Goal: Transaction & Acquisition: Book appointment/travel/reservation

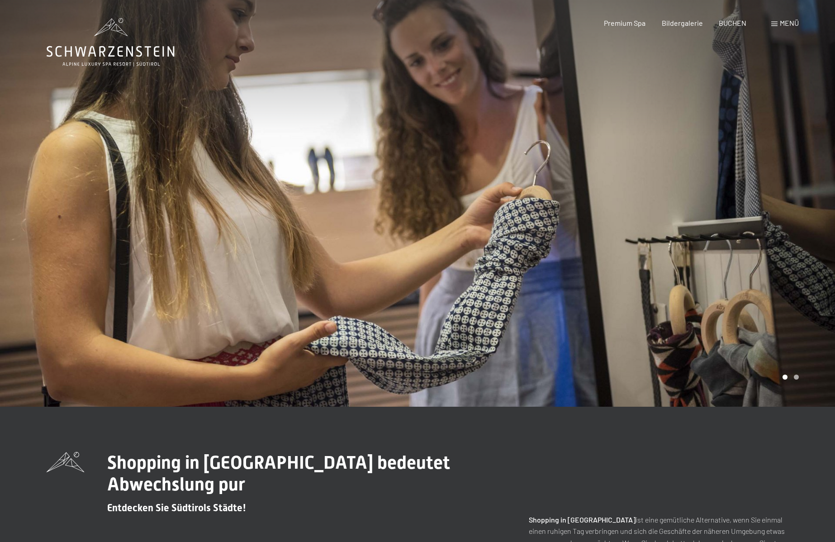
click at [135, 47] on icon at bounding box center [111, 42] width 128 height 48
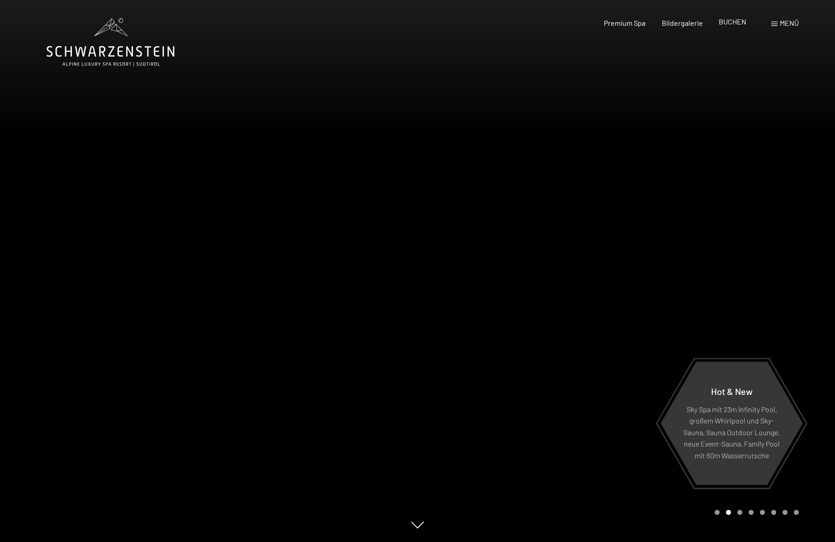
click at [735, 24] on span "BUCHEN" at bounding box center [733, 21] width 28 height 9
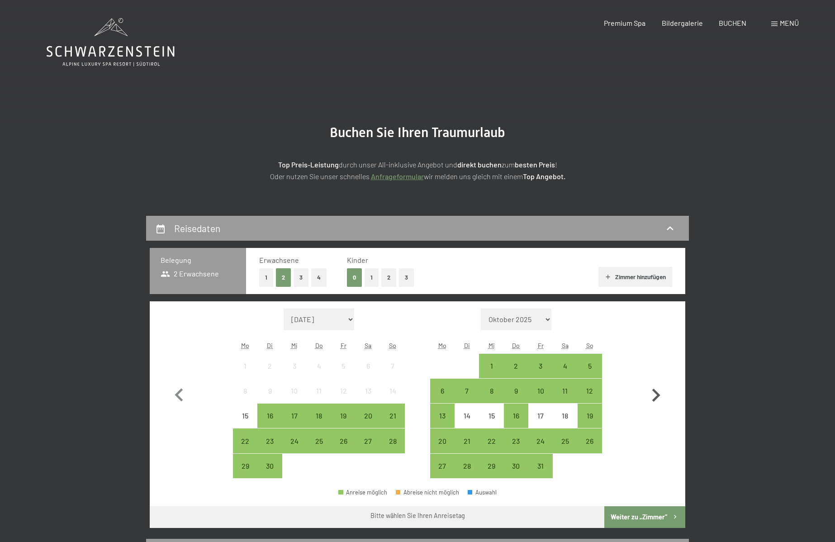
click at [656, 390] on icon "button" at bounding box center [656, 395] width 26 height 26
select select "2025-10-01"
select select "2025-11-01"
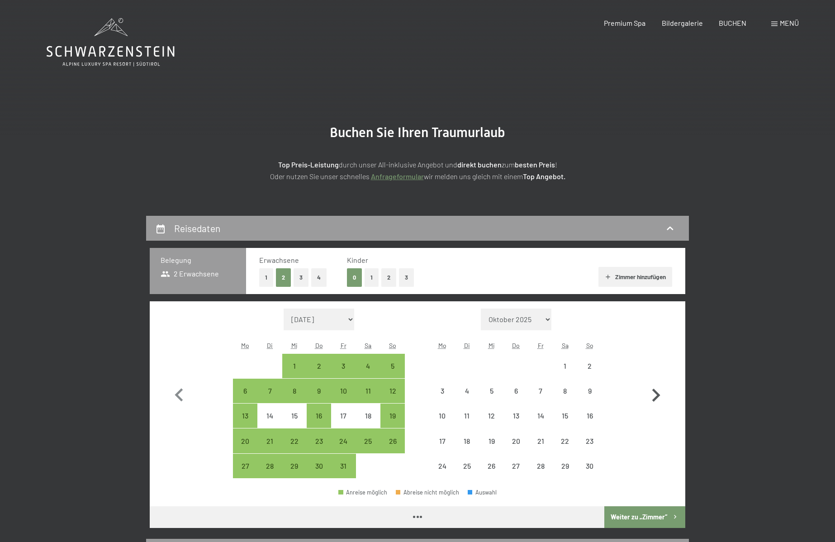
click at [656, 391] on icon "button" at bounding box center [656, 395] width 8 height 13
select select "2025-11-01"
select select "2025-12-01"
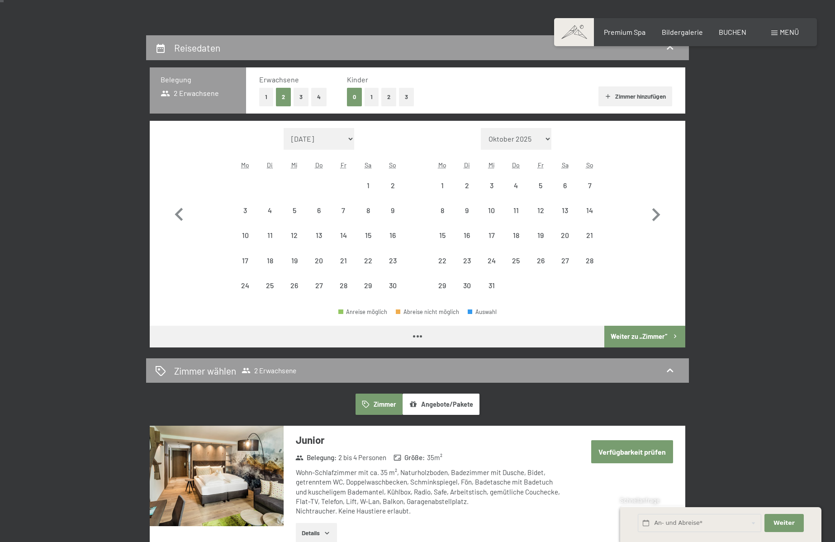
select select "2025-11-01"
select select "2025-12-01"
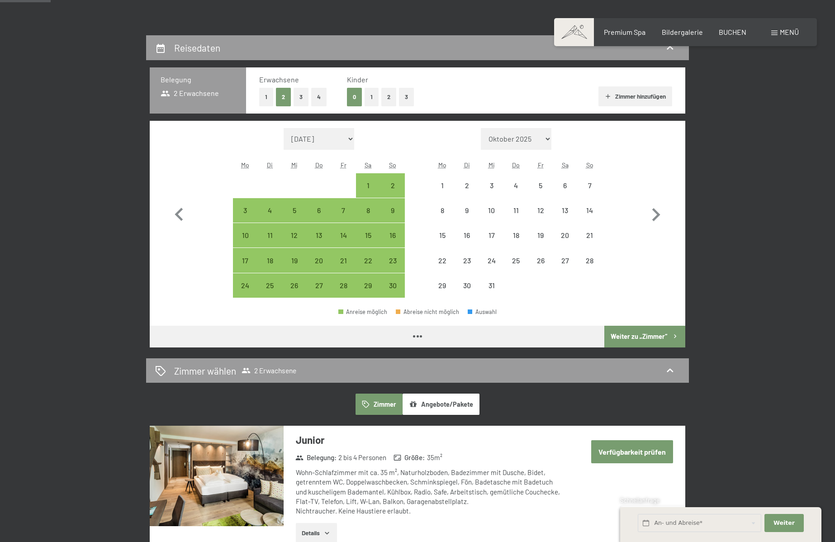
scroll to position [181, 0]
select select "2025-11-01"
select select "2025-12-01"
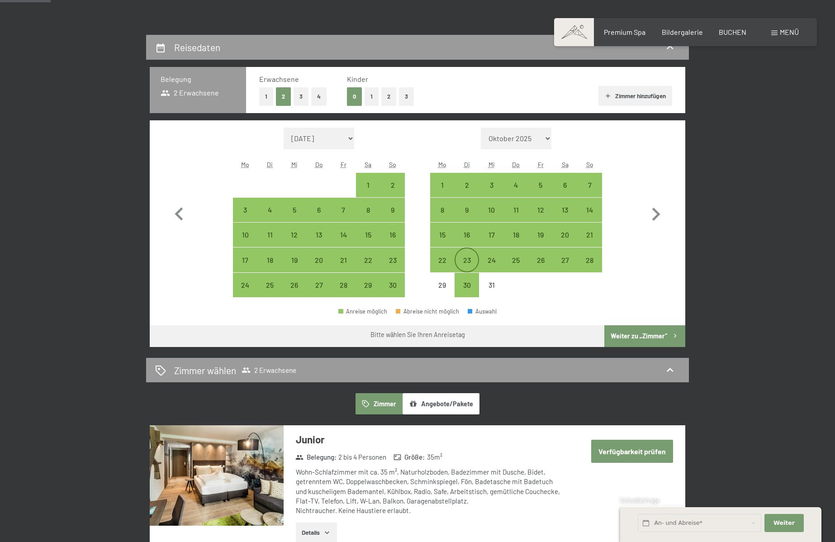
click at [466, 261] on div "23" at bounding box center [467, 268] width 23 height 23
select select "2025-11-01"
select select "2025-12-01"
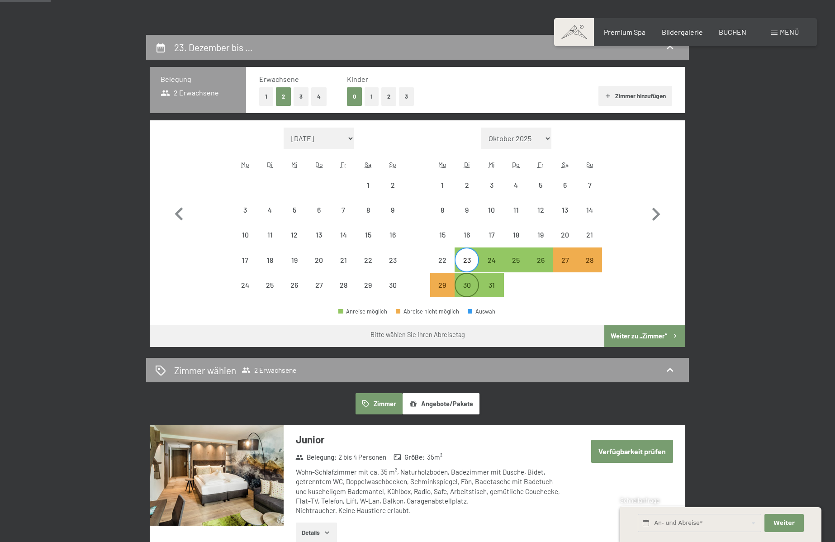
click at [465, 285] on div "30" at bounding box center [467, 292] width 23 height 23
select select "2025-11-01"
select select "2025-12-01"
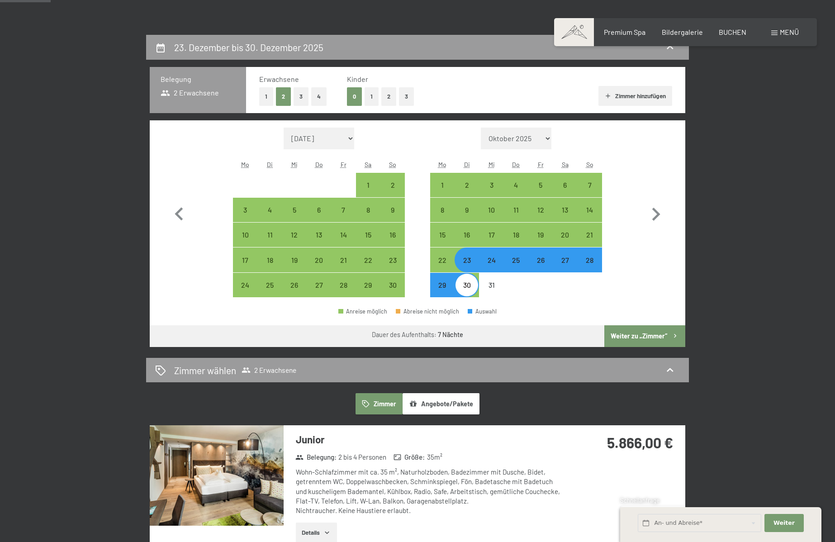
click at [640, 337] on button "Weiter zu „Zimmer“" at bounding box center [644, 336] width 81 height 22
select select "2025-11-01"
select select "2025-12-01"
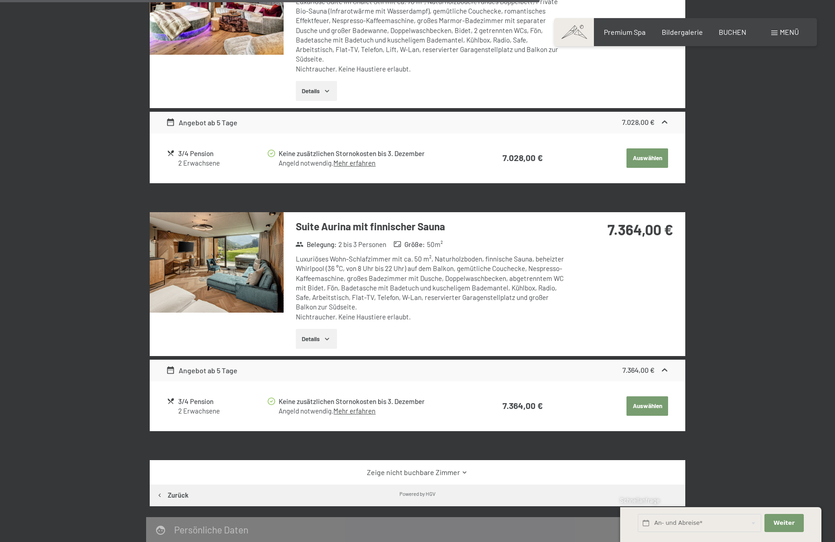
scroll to position [1347, 0]
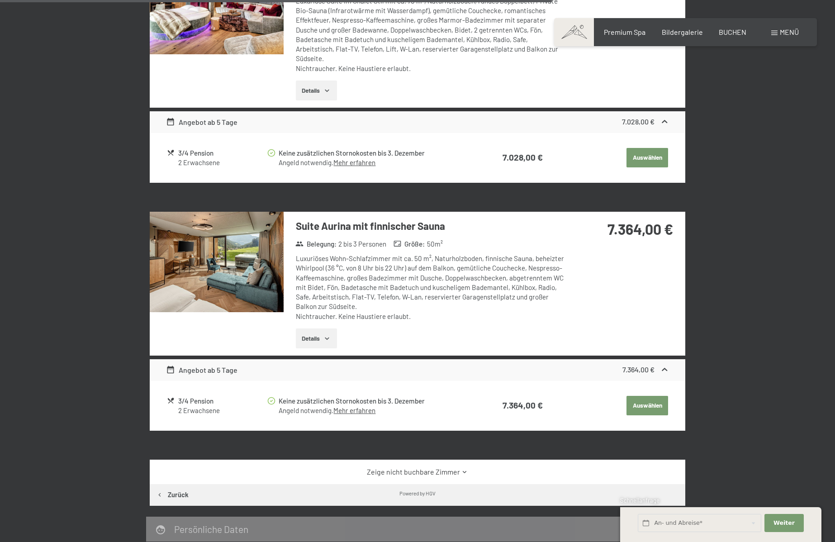
click at [239, 258] on img at bounding box center [217, 262] width 134 height 100
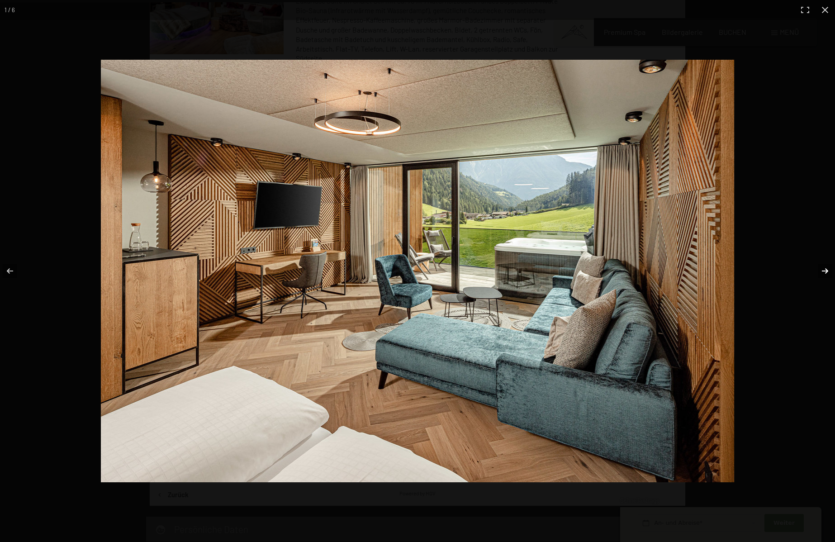
click at [828, 270] on button "button" at bounding box center [819, 270] width 32 height 45
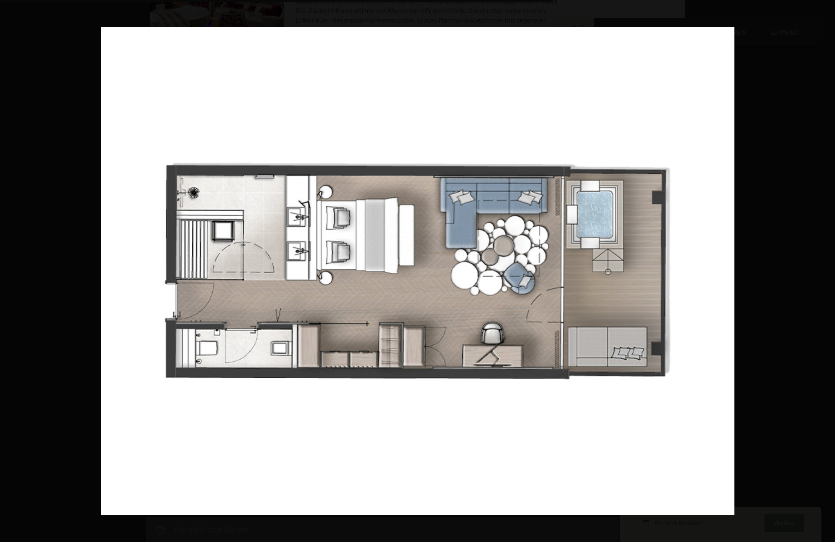
click at [828, 270] on button "button" at bounding box center [819, 270] width 32 height 45
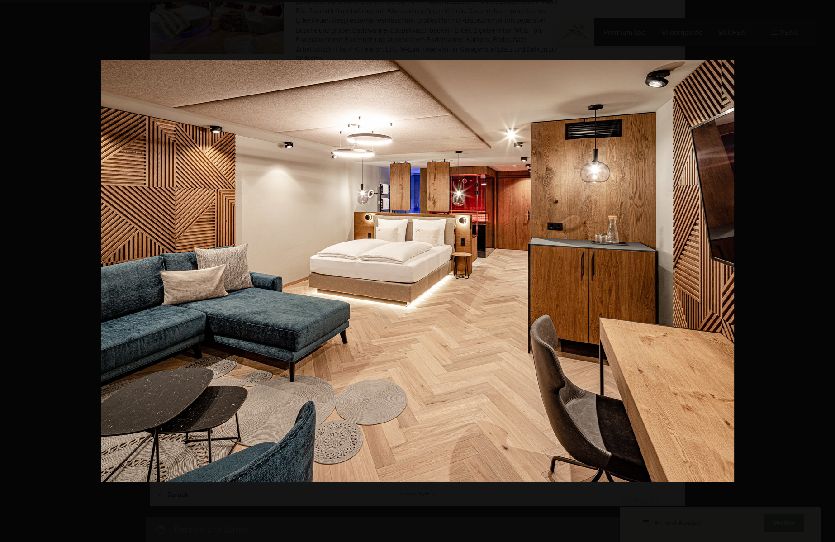
click at [828, 270] on button "button" at bounding box center [819, 270] width 32 height 45
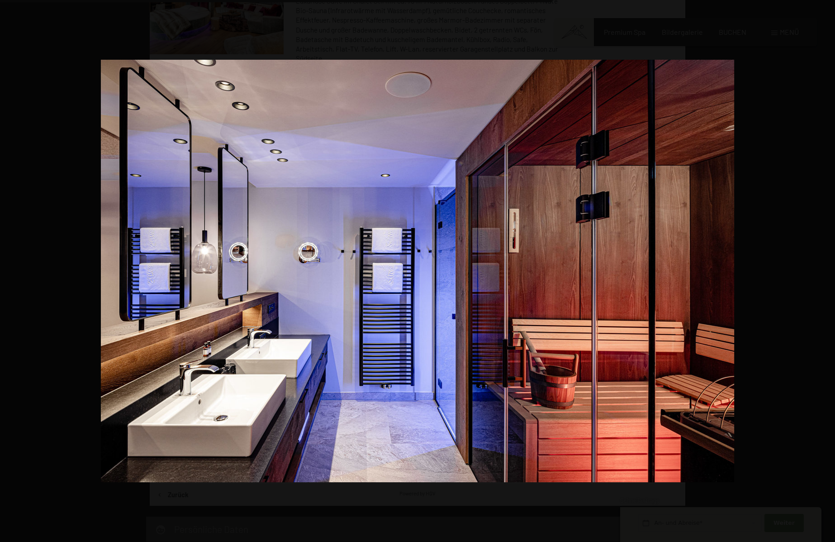
click at [828, 270] on button "button" at bounding box center [819, 270] width 32 height 45
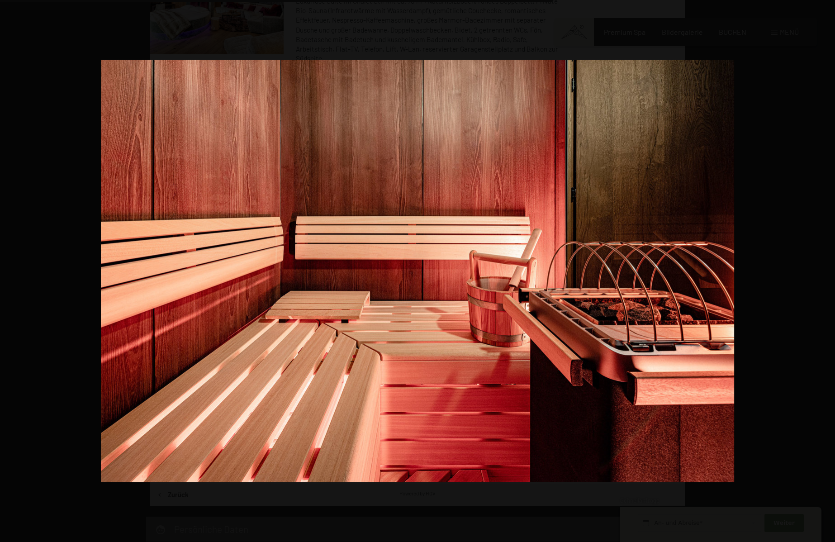
click at [828, 270] on button "button" at bounding box center [819, 270] width 32 height 45
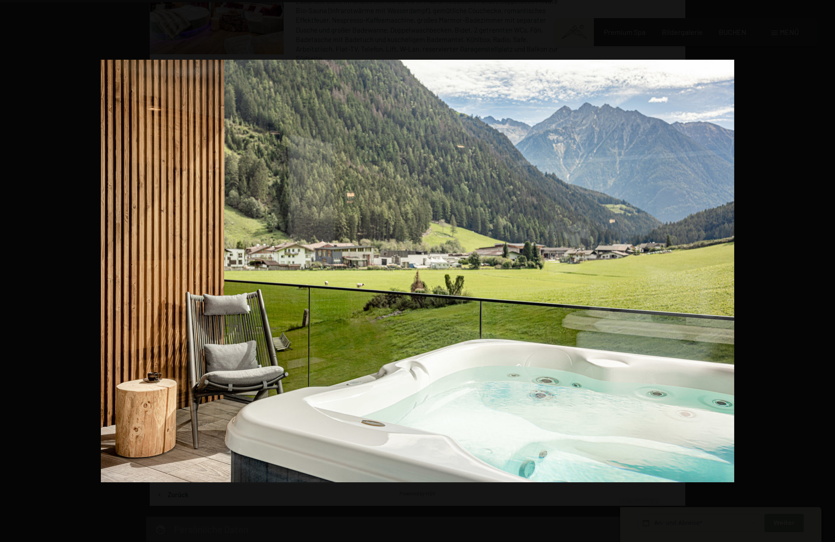
click at [828, 270] on button "button" at bounding box center [819, 270] width 32 height 45
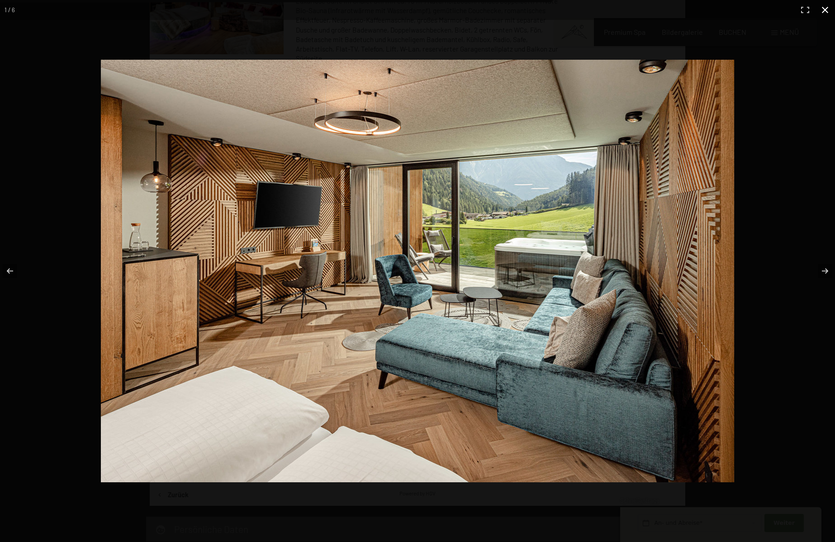
click at [827, 10] on button "button" at bounding box center [825, 10] width 20 height 20
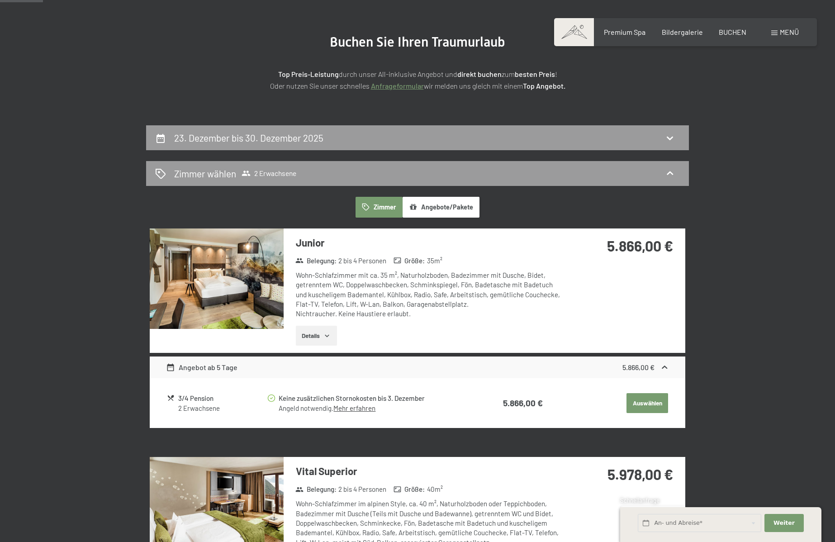
scroll to position [80, 0]
